Goal: Information Seeking & Learning: Learn about a topic

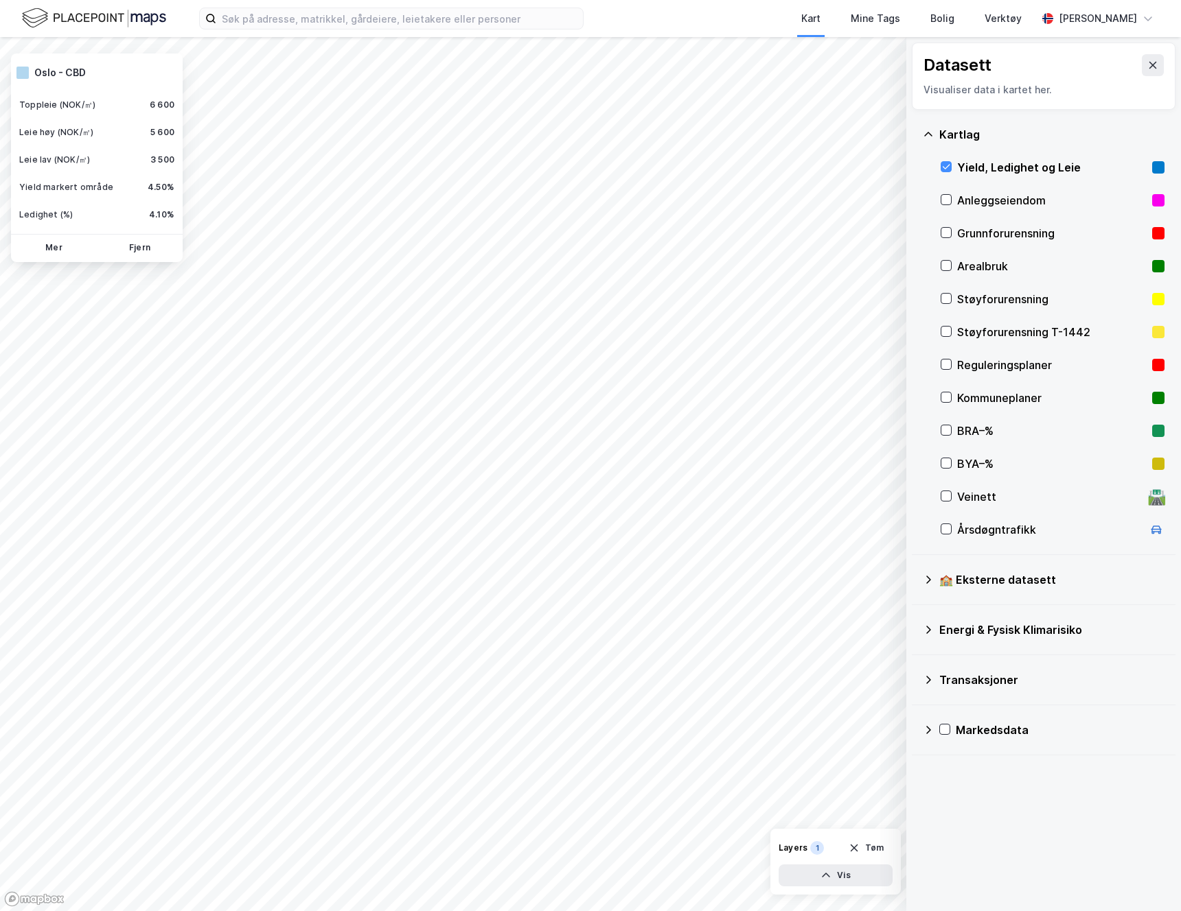
click at [47, 22] on img at bounding box center [94, 18] width 144 height 24
click at [70, 19] on img at bounding box center [94, 18] width 144 height 24
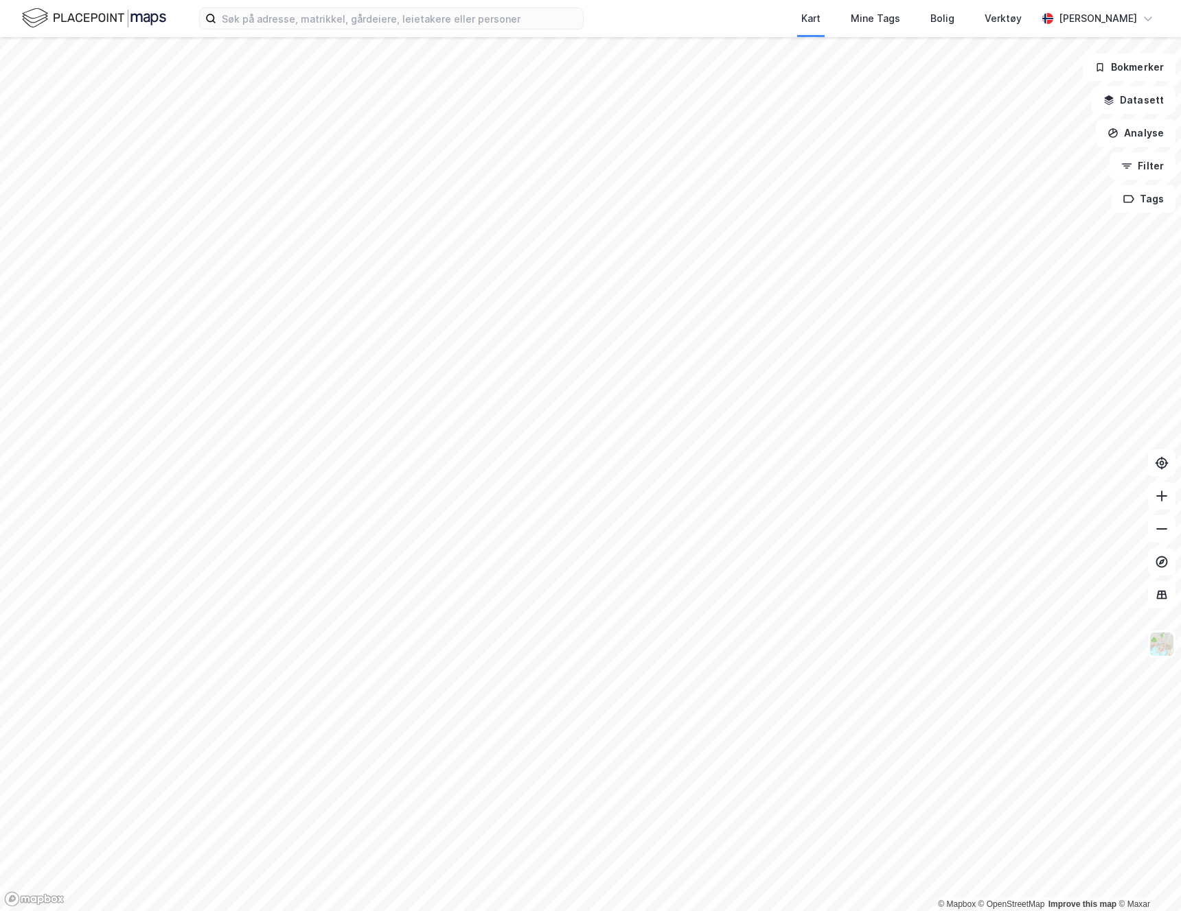
click at [139, 20] on img at bounding box center [94, 18] width 144 height 24
click at [139, 23] on img at bounding box center [94, 18] width 144 height 24
click at [485, 23] on input at bounding box center [399, 18] width 367 height 21
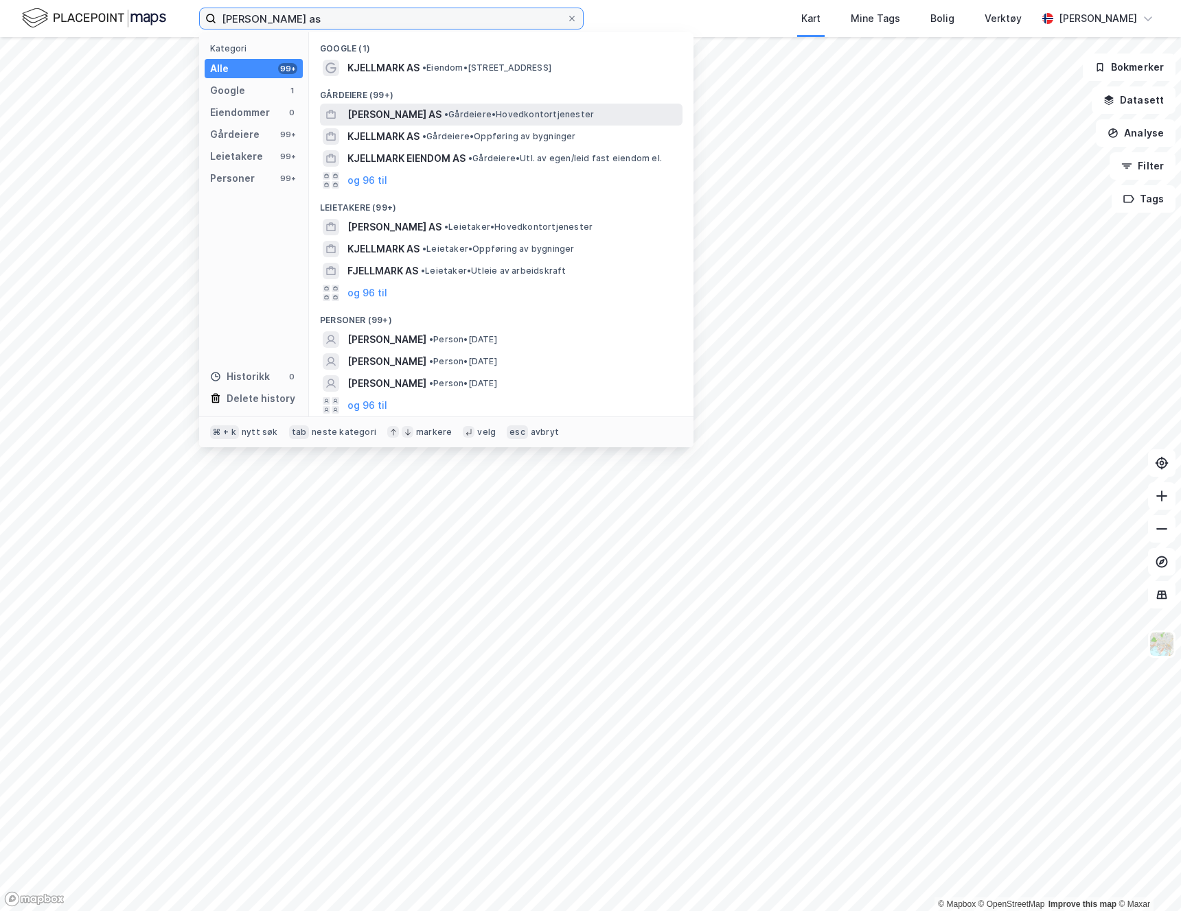
type input "johan kjellmark as"
click at [406, 113] on span "JOHAN KJELLMARK AS" at bounding box center [394, 114] width 94 height 16
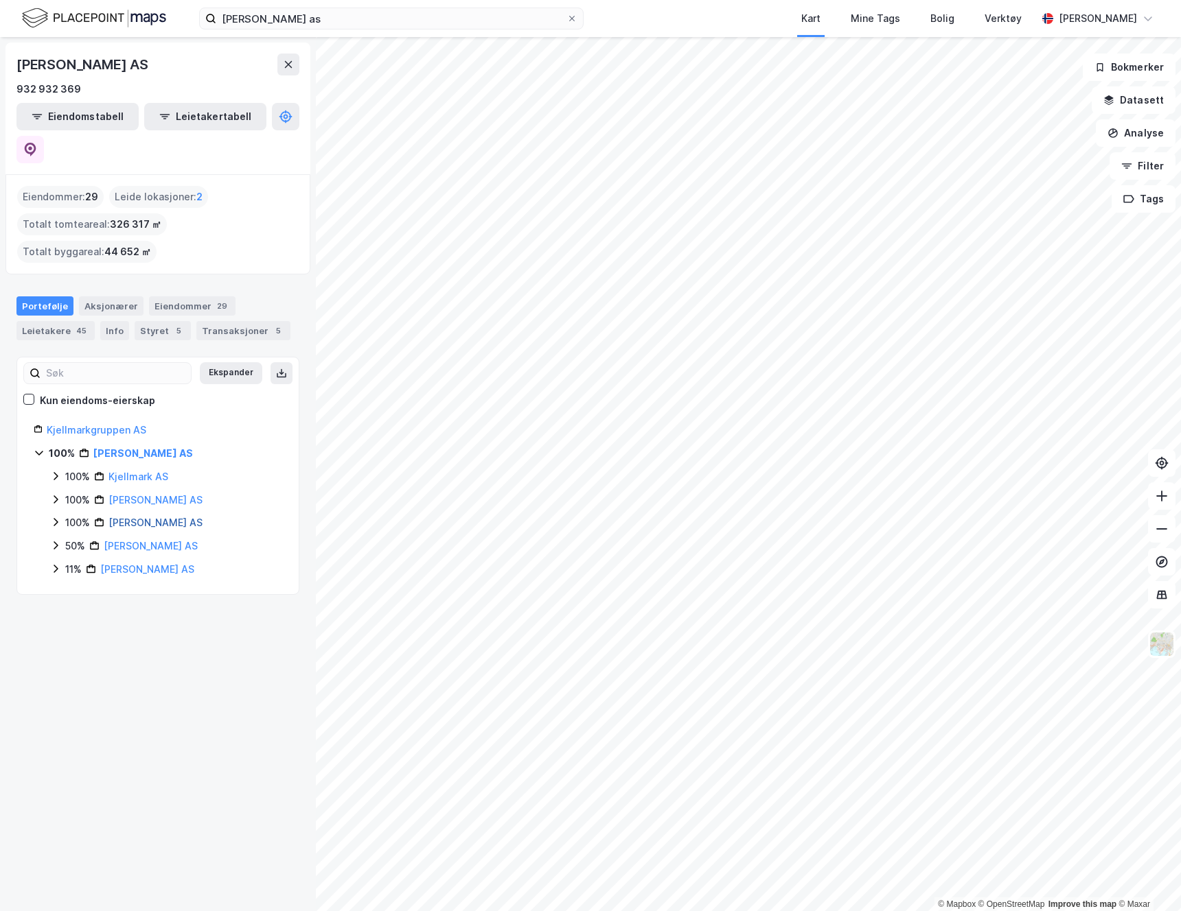
click at [167, 517] on link "Kjellmark Eiendomsutvikling AS" at bounding box center [155, 523] width 94 height 12
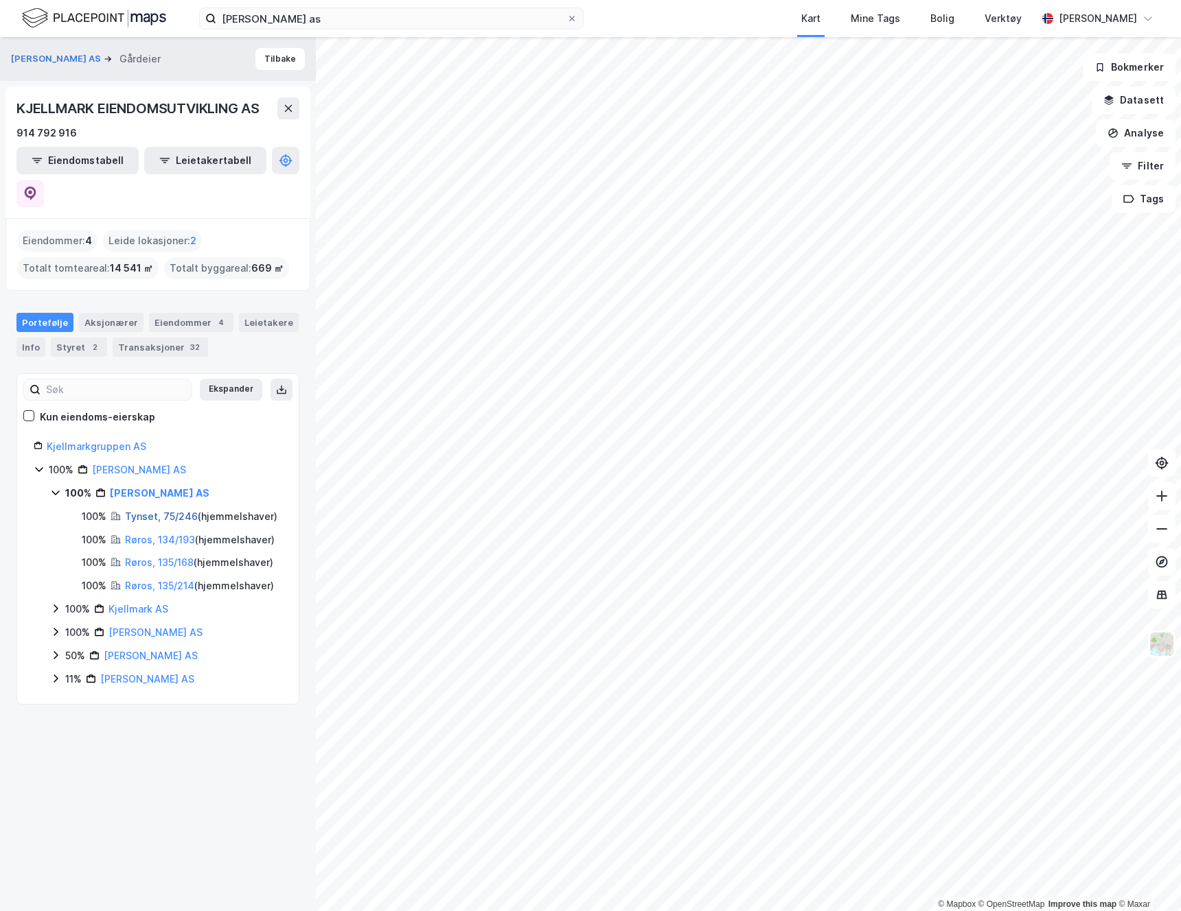
click at [161, 511] on link "Tynset, 75/246" at bounding box center [161, 517] width 73 height 12
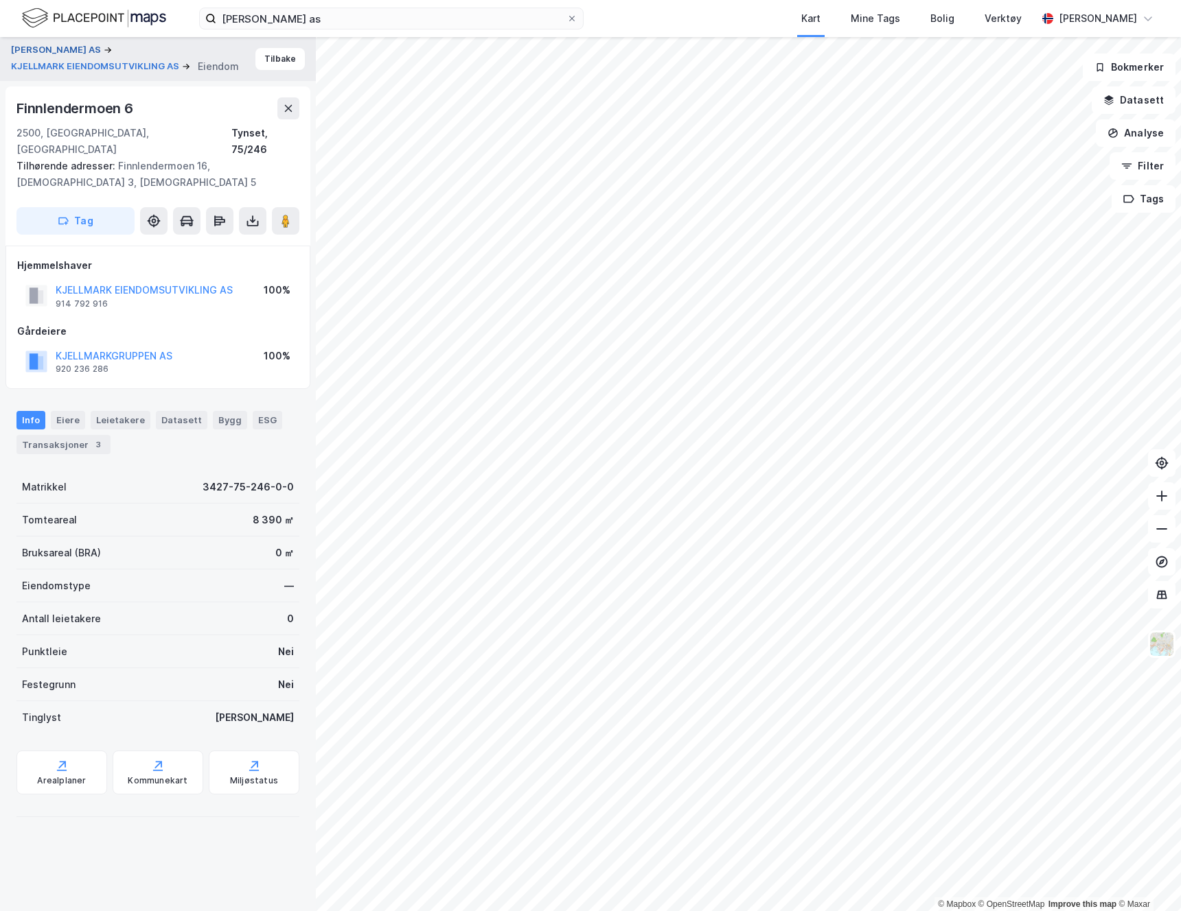
click at [84, 51] on button "JOHAN KJELLMARK AS" at bounding box center [57, 50] width 93 height 14
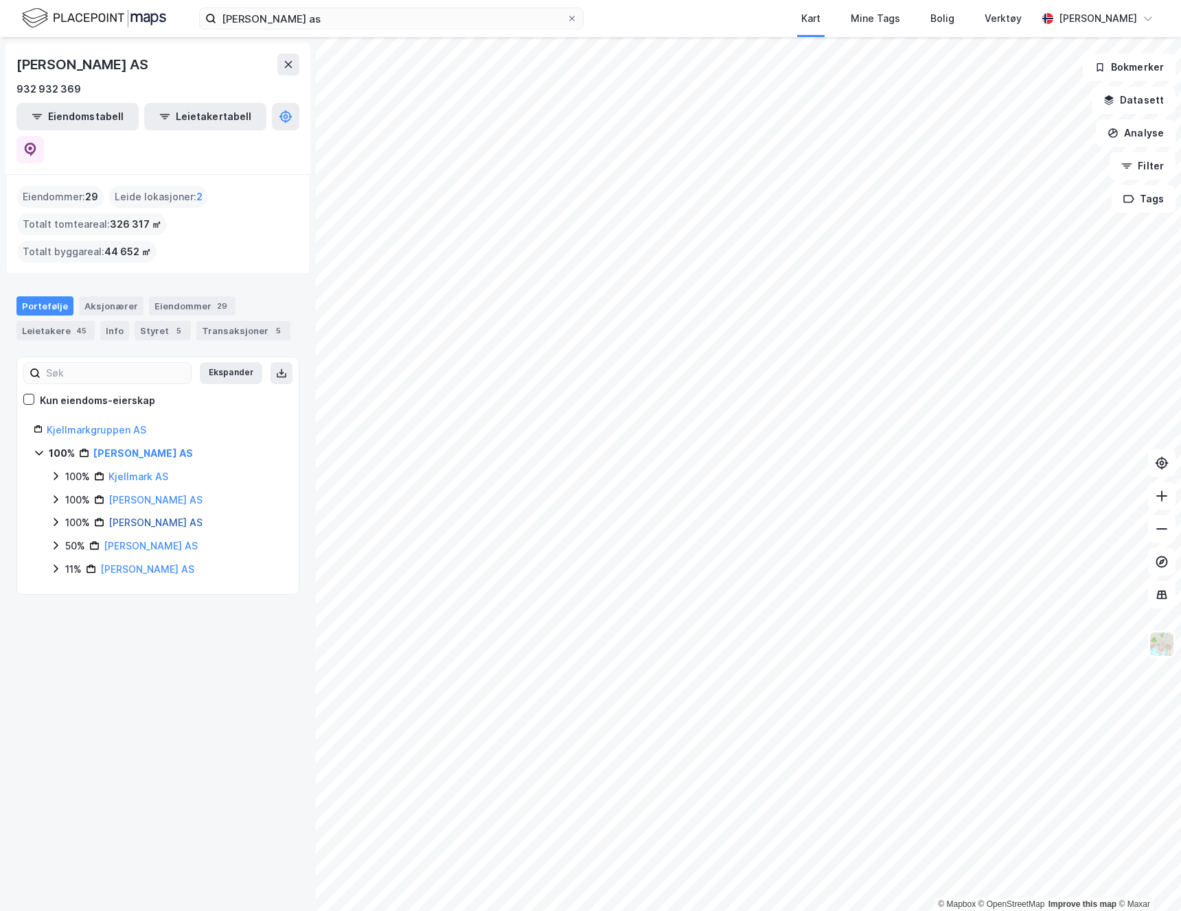
click at [185, 517] on link "Kjellmark Eiendomsutvikling AS" at bounding box center [155, 523] width 94 height 12
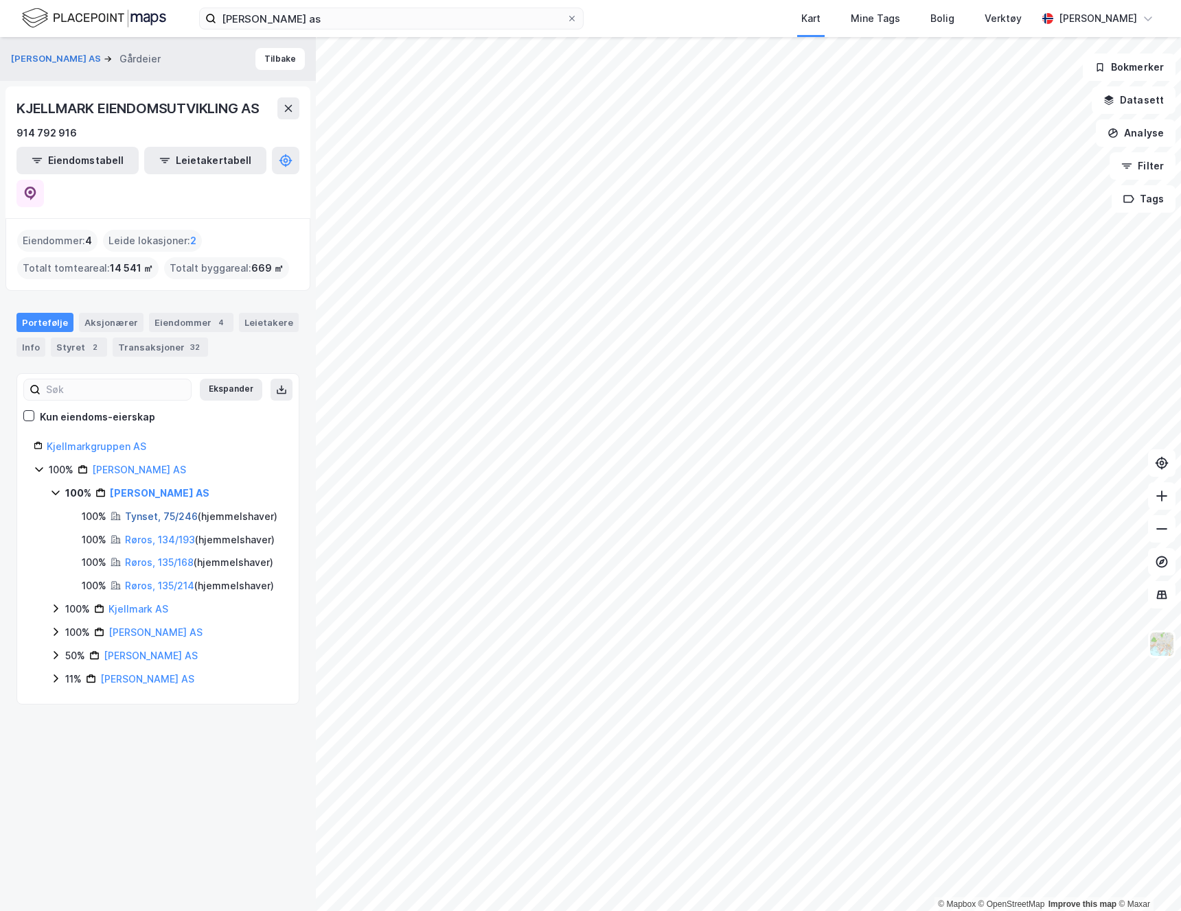
click at [170, 511] on link "Tynset, 75/246" at bounding box center [161, 517] width 73 height 12
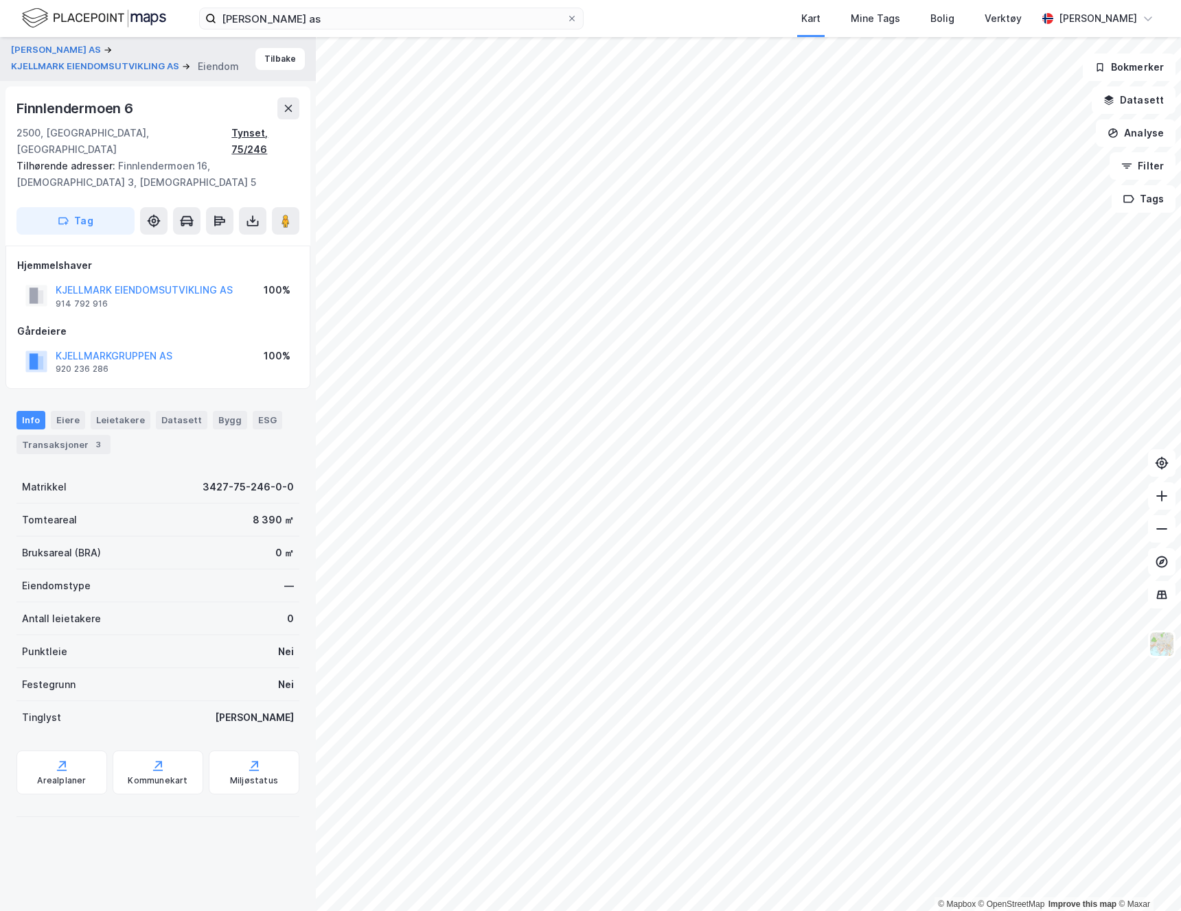
click at [278, 135] on div "Tynset, 75/246" at bounding box center [265, 141] width 68 height 33
